Goal: Transaction & Acquisition: Purchase product/service

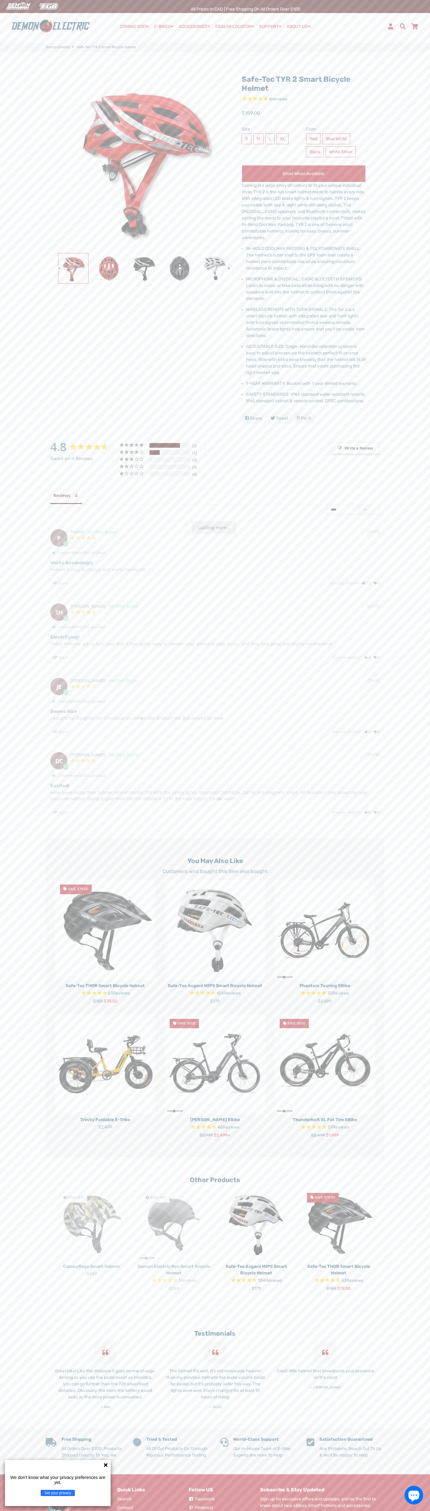
click at [430, 14] on div "Menu Log In Demon Electric COMING SOON E-BIKES" at bounding box center [215, 26] width 430 height 31
click at [422, 335] on main "Safe-Tec TYR 2 Smart Bicycle Helmet 4 reviews Next" at bounding box center [215, 740] width 430 height 1377
click at [360, 1511] on html "Search Menu Close Cart COMING SOON E-BIKES Expand submenu E-BIKES Collapse subm…" at bounding box center [215, 827] width 430 height 1654
click at [12, 1417] on main "Safe-Tec TYR 2 Smart Bicycle Helmet 4 reviews Next" at bounding box center [215, 740] width 430 height 1377
click at [251, 113] on span "$159.00" at bounding box center [251, 112] width 18 height 7
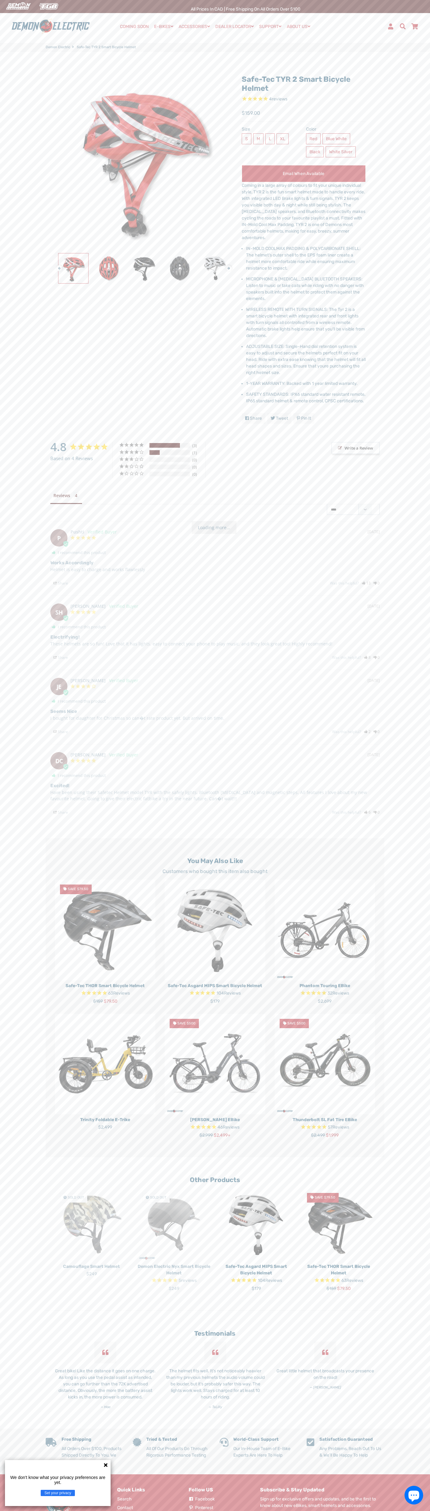
click at [269, 144] on label "L" at bounding box center [270, 138] width 9 height 11
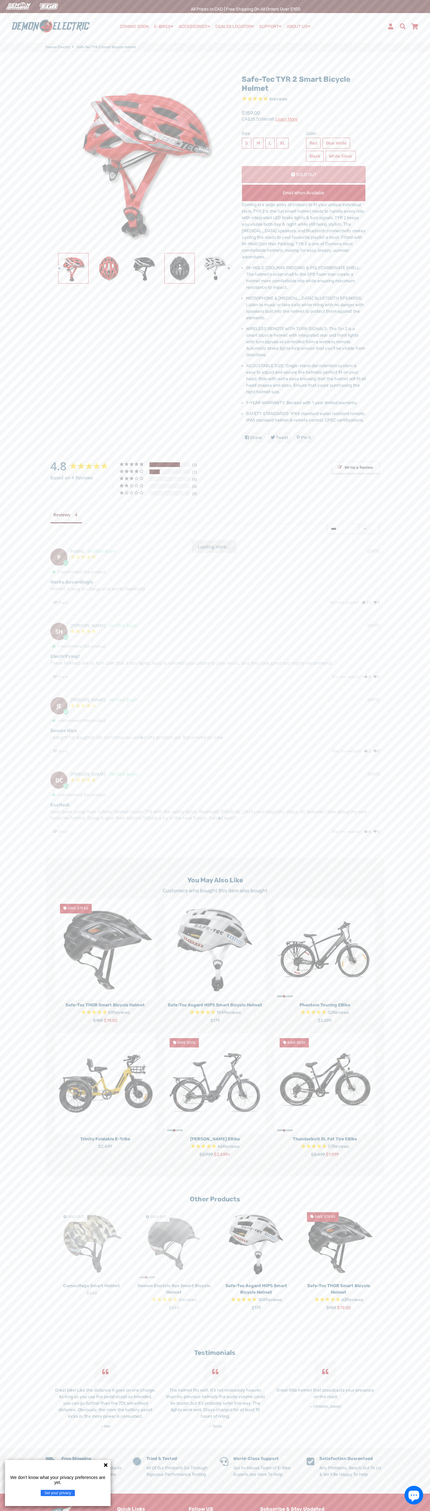
click at [180, 268] on img at bounding box center [180, 268] width 30 height 30
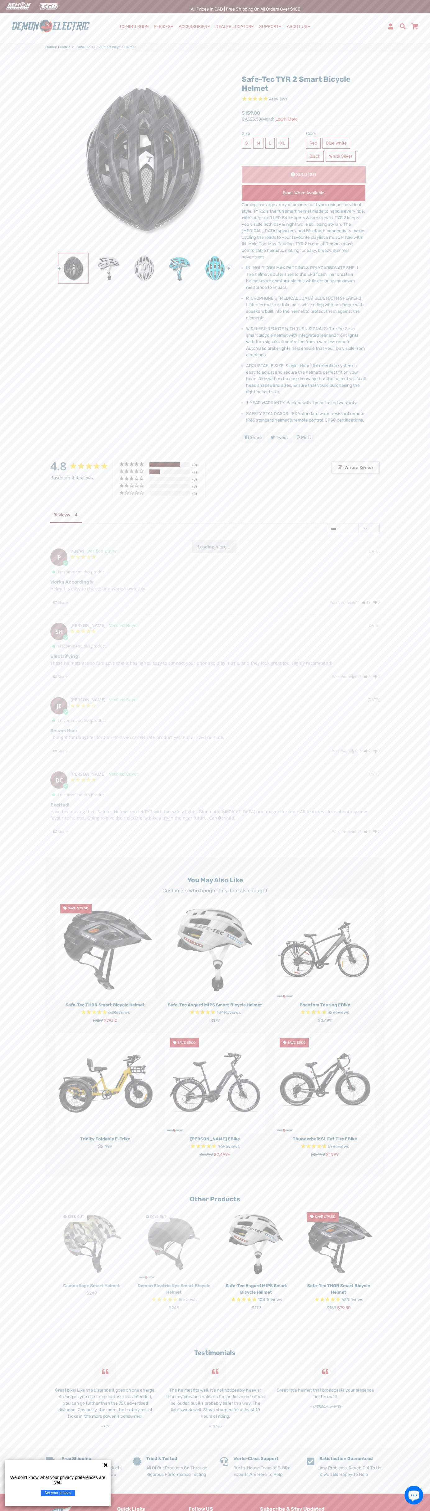
click at [306, 308] on li "MICROPHONE & [MEDICAL_DATA] BLUETOOTH SPEAKERS: Listen to music or take calls w…" at bounding box center [306, 308] width 120 height 26
click at [306, 278] on li "IN-MOLD COOLMAX PADDING & POLYCARBONATE SHELL: The helmet's outer shell to the …" at bounding box center [306, 278] width 120 height 26
click at [306, 308] on li "MICROPHONE & [MEDICAL_DATA] BLUETOOTH SPEAKERS: Listen to music or take calls w…" at bounding box center [306, 308] width 120 height 26
click at [306, 342] on span "WIRELESS REMOTE WITH TURN SIGNALS: The Tyr 2 is a smart bicycle helmet with int…" at bounding box center [305, 341] width 119 height 31
click at [306, 379] on span "ADJUSTABLE SIZE: Single-Hand dial retention system is easy to adjust and secure…" at bounding box center [306, 378] width 120 height 31
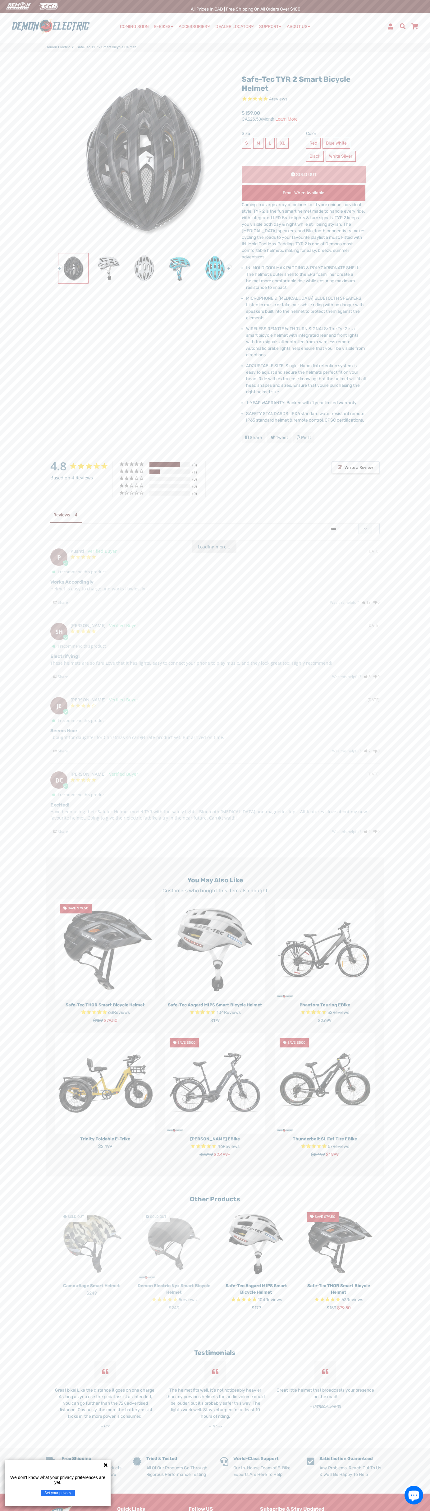
click at [306, 403] on span "1-YEAR WARRANTY: Backed with 1 year limited warranty." at bounding box center [302, 402] width 112 height 5
click at [306, 417] on li "SAFETY STANDARDS: IPX6 standard water resistant remote, IP65 standard helmet & …" at bounding box center [306, 416] width 120 height 13
